Goal: Information Seeking & Learning: Learn about a topic

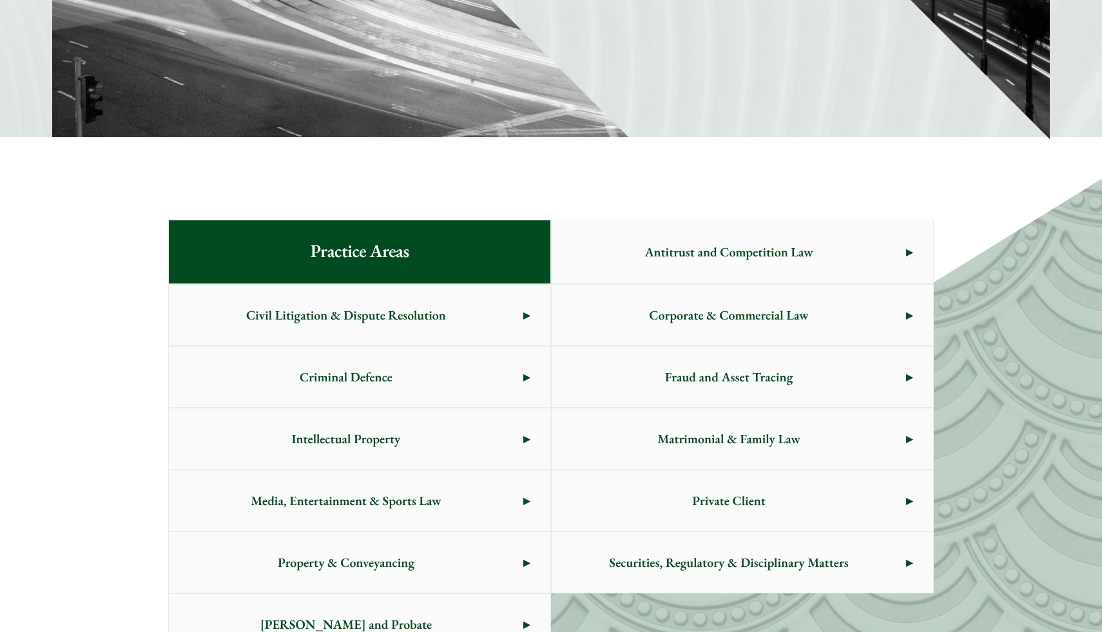
scroll to position [588, 0]
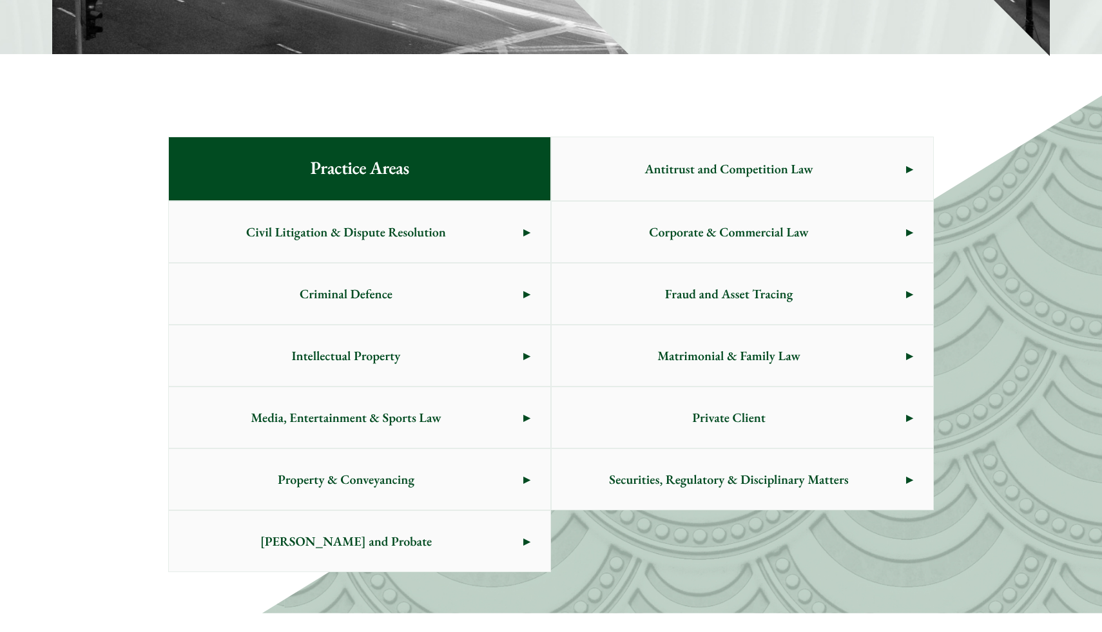
click at [472, 233] on span "Civil Litigation & Dispute Resolution" at bounding box center [346, 232] width 354 height 61
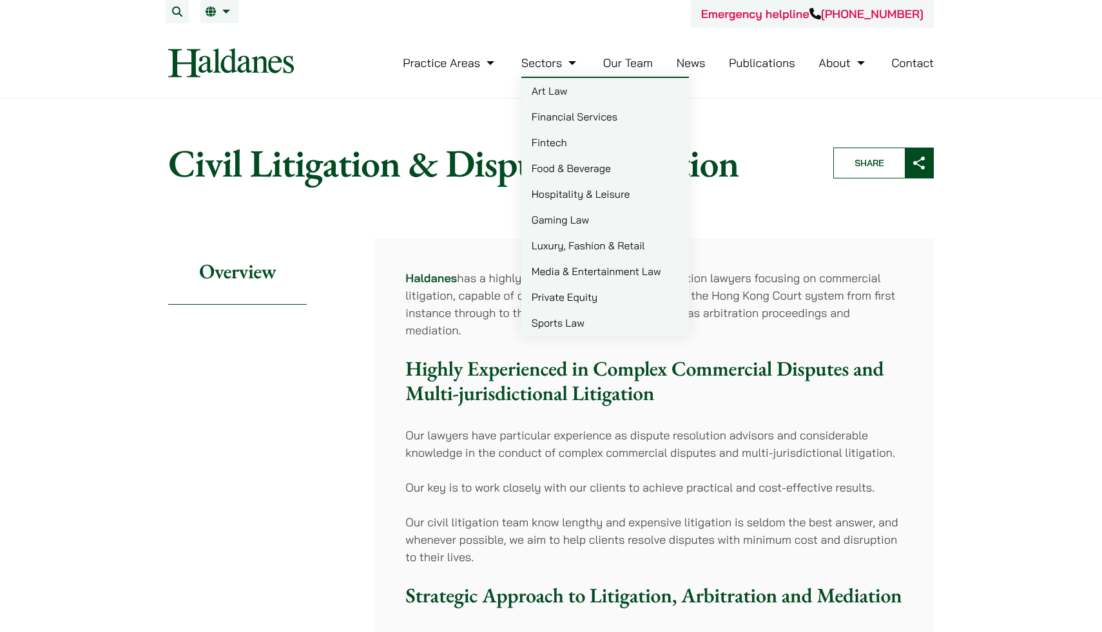
click at [622, 72] on li "Our Team" at bounding box center [628, 63] width 50 height 28
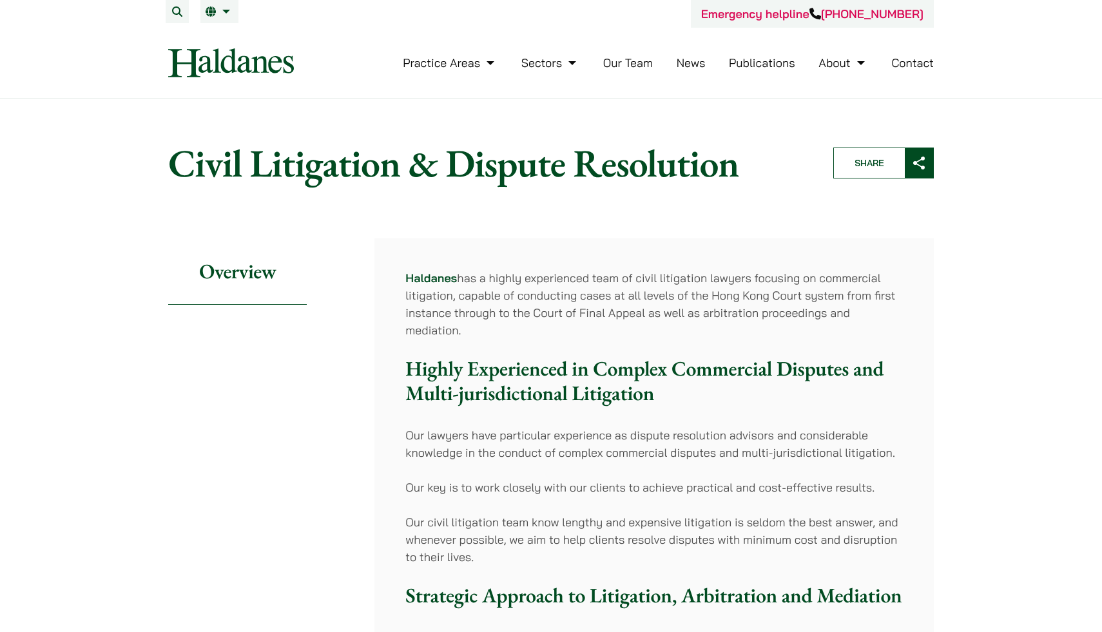
click at [628, 61] on link "Our Team" at bounding box center [628, 62] width 50 height 15
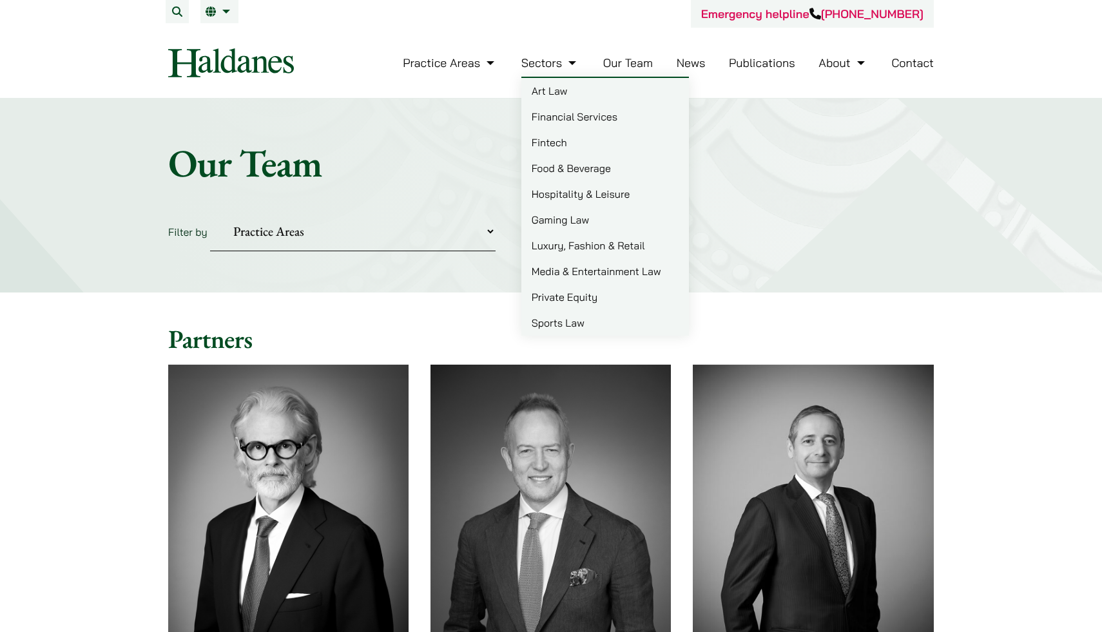
click at [551, 83] on link "Art Law" at bounding box center [605, 91] width 168 height 26
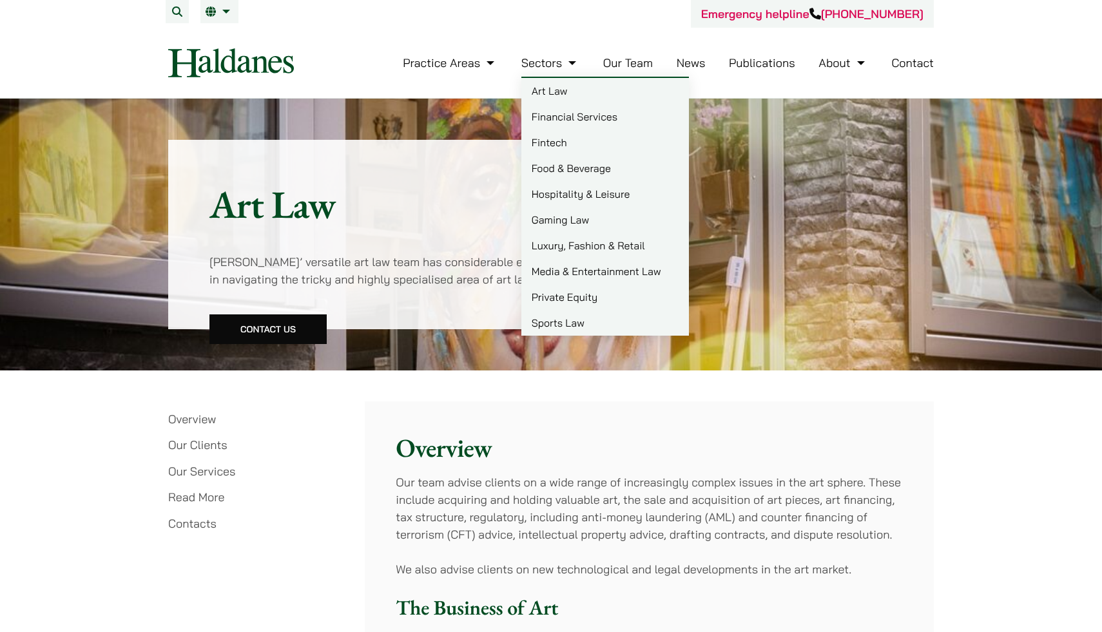
click at [568, 236] on link "Luxury, Fashion & Retail" at bounding box center [605, 246] width 168 height 26
